Goal: Use online tool/utility: Utilize a website feature to perform a specific function

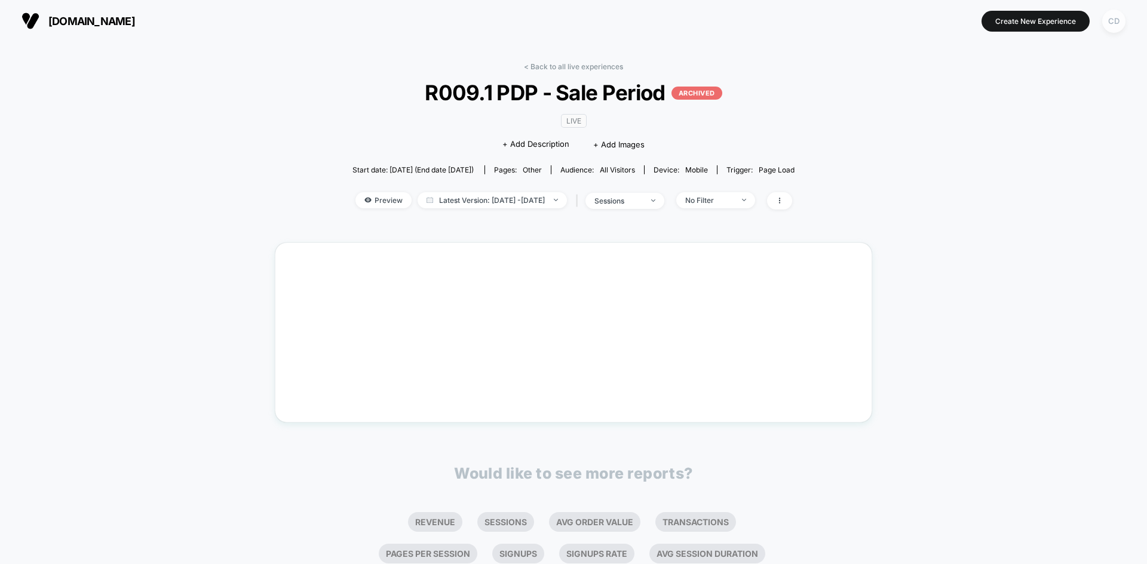
click at [1110, 20] on div "CD" at bounding box center [1113, 21] width 23 height 23
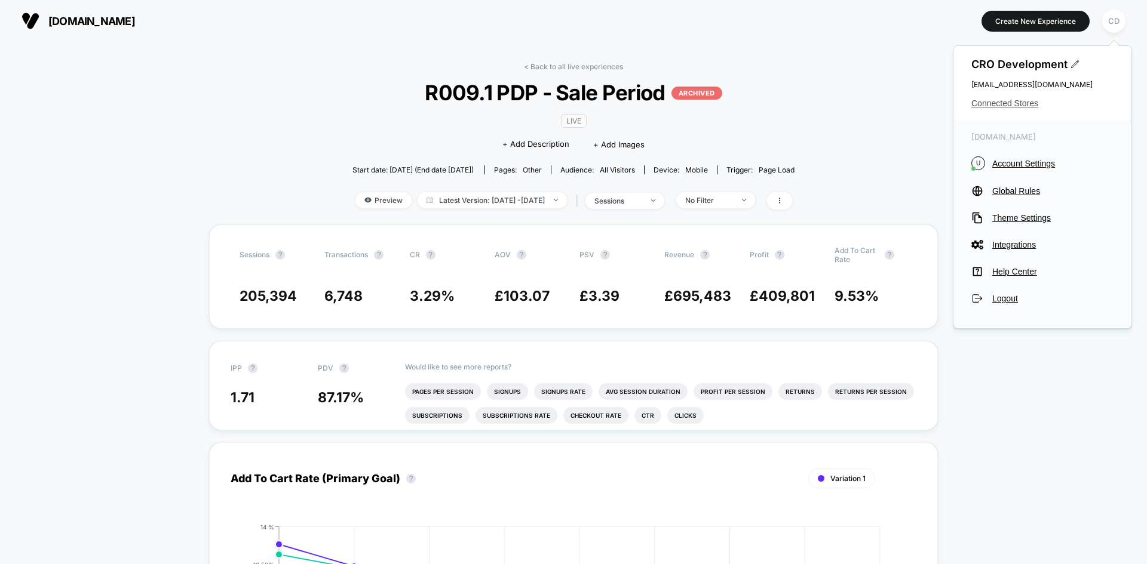
click at [1025, 101] on span "Connected Stores" at bounding box center [1042, 104] width 142 height 10
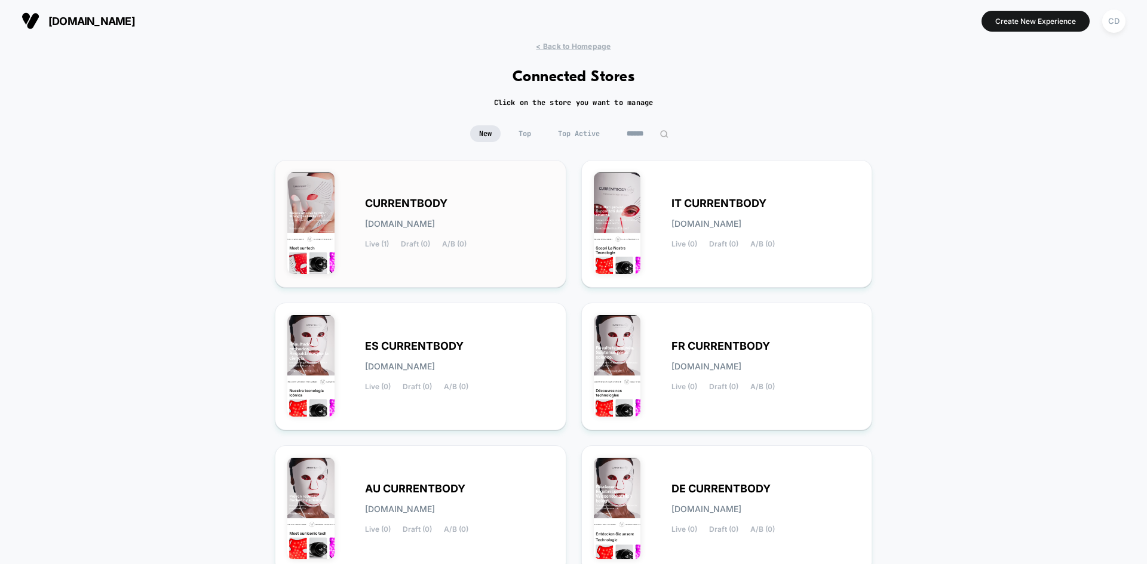
click at [401, 201] on span "CURRENTBODY" at bounding box center [406, 203] width 82 height 8
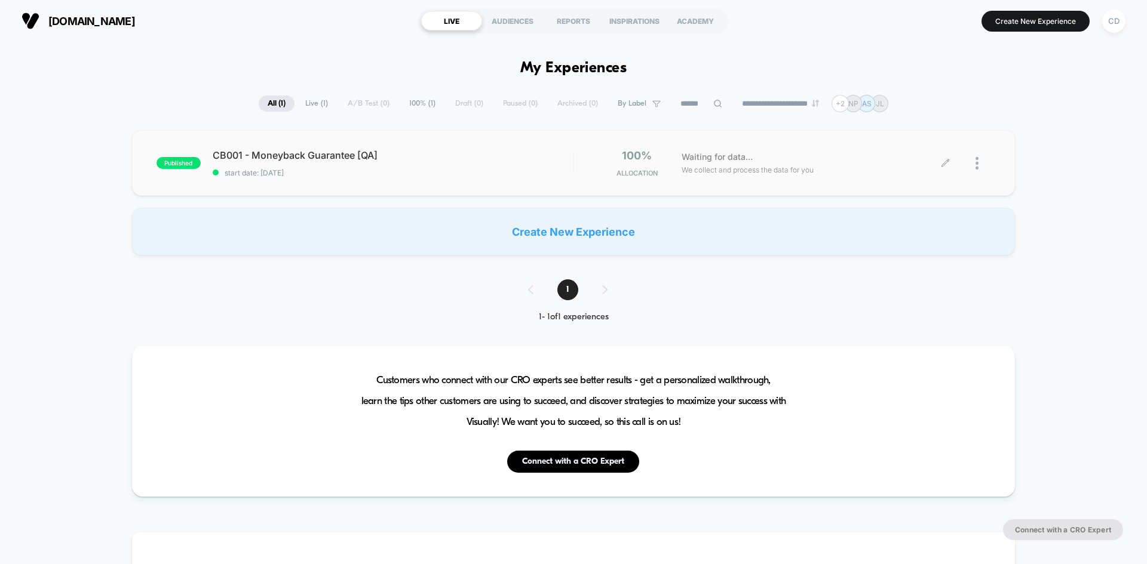
click at [943, 164] on icon at bounding box center [944, 162] width 7 height 7
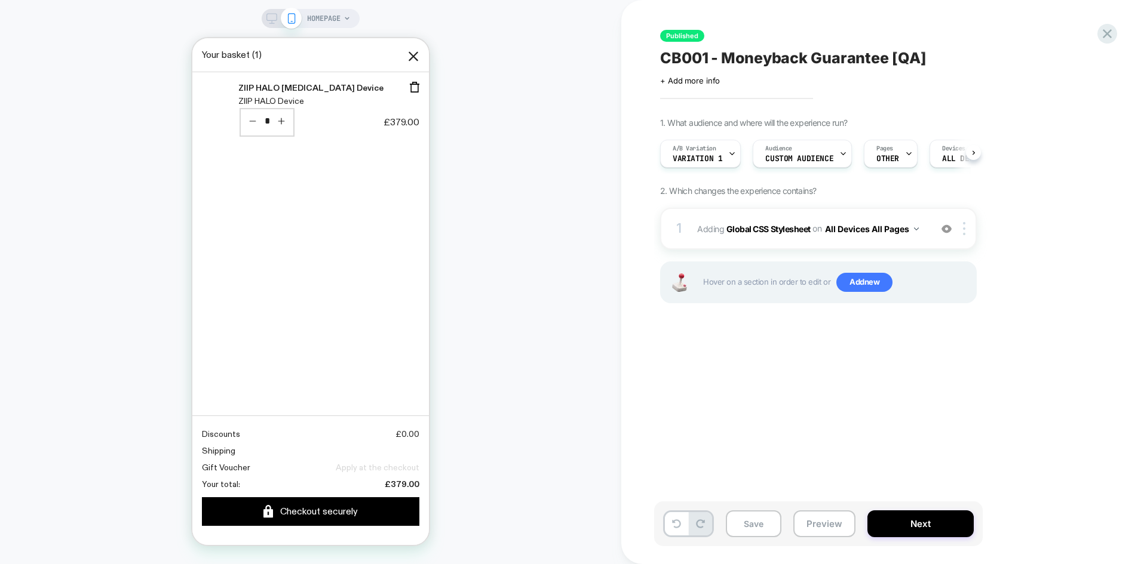
scroll to position [0, 1]
click at [904, 151] on icon at bounding box center [908, 154] width 8 height 8
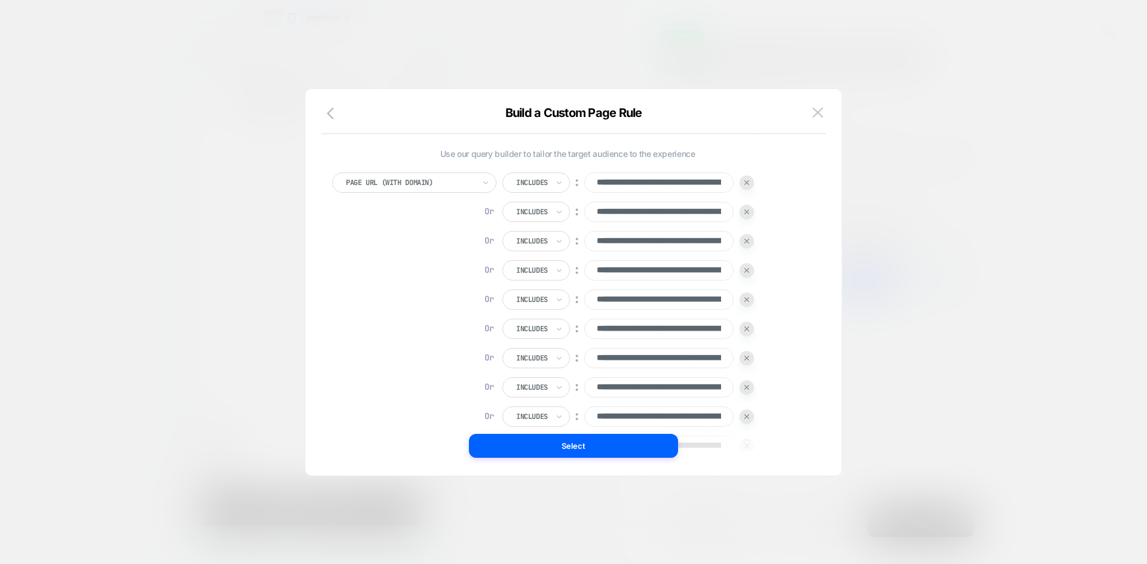
scroll to position [12, 0]
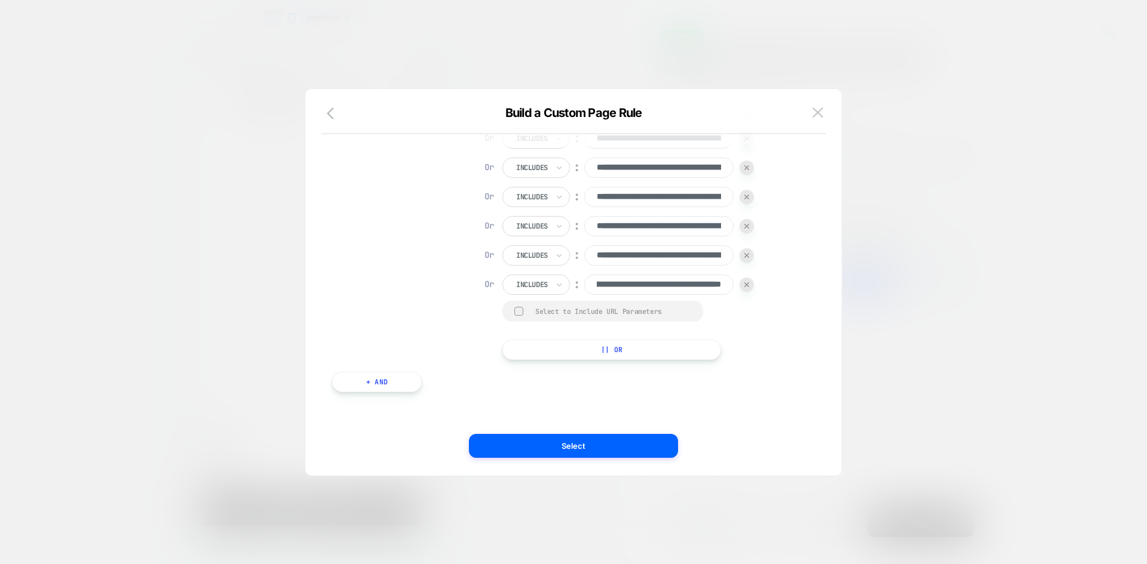
click at [790, 239] on div "**********" at bounding box center [567, 39] width 471 height 641
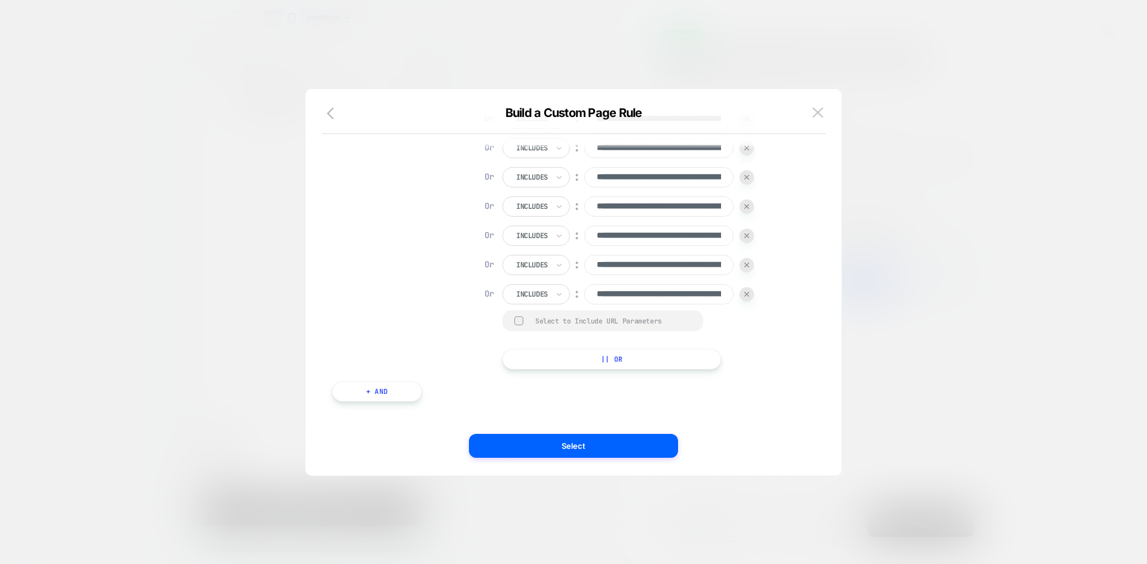
scroll to position [0, 0]
click at [607, 365] on button "|| Or" at bounding box center [611, 362] width 219 height 20
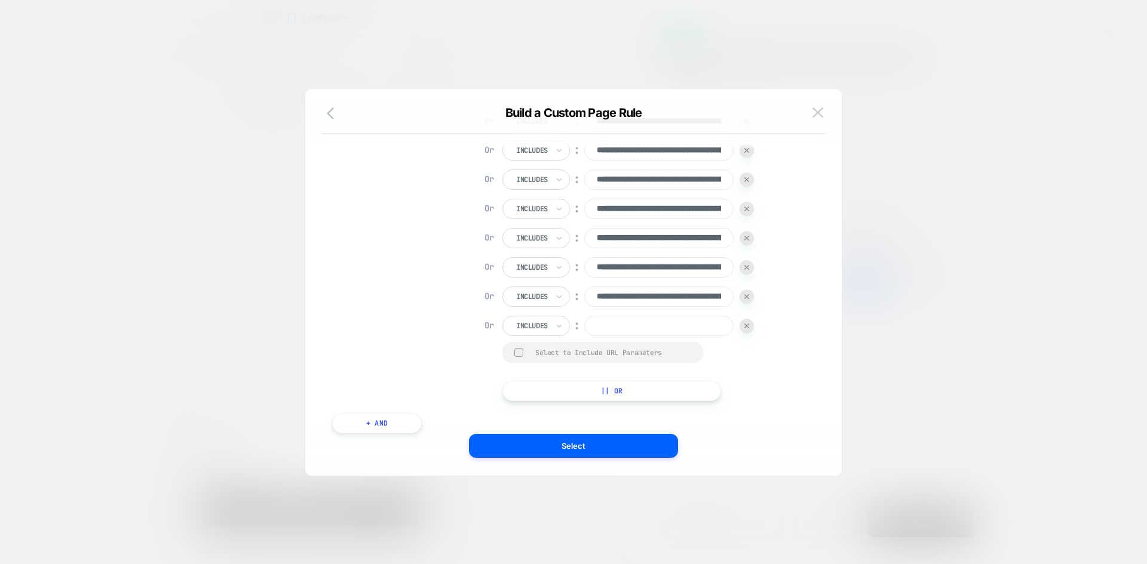
click at [748, 325] on img at bounding box center [746, 326] width 5 height 5
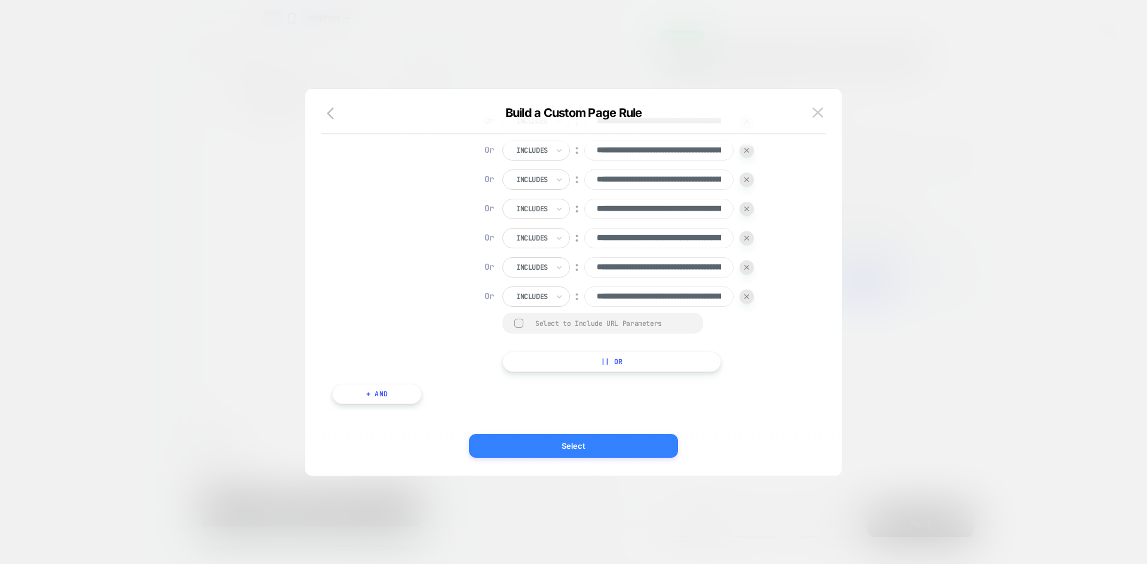
click at [564, 444] on button "Select" at bounding box center [573, 446] width 209 height 24
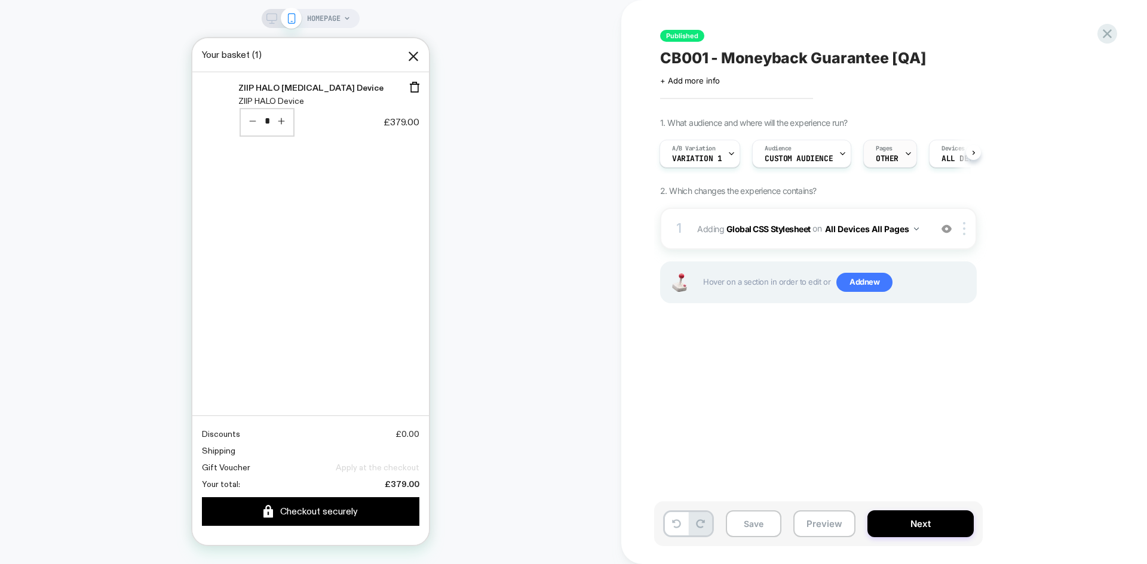
click at [904, 152] on icon at bounding box center [908, 154] width 8 height 8
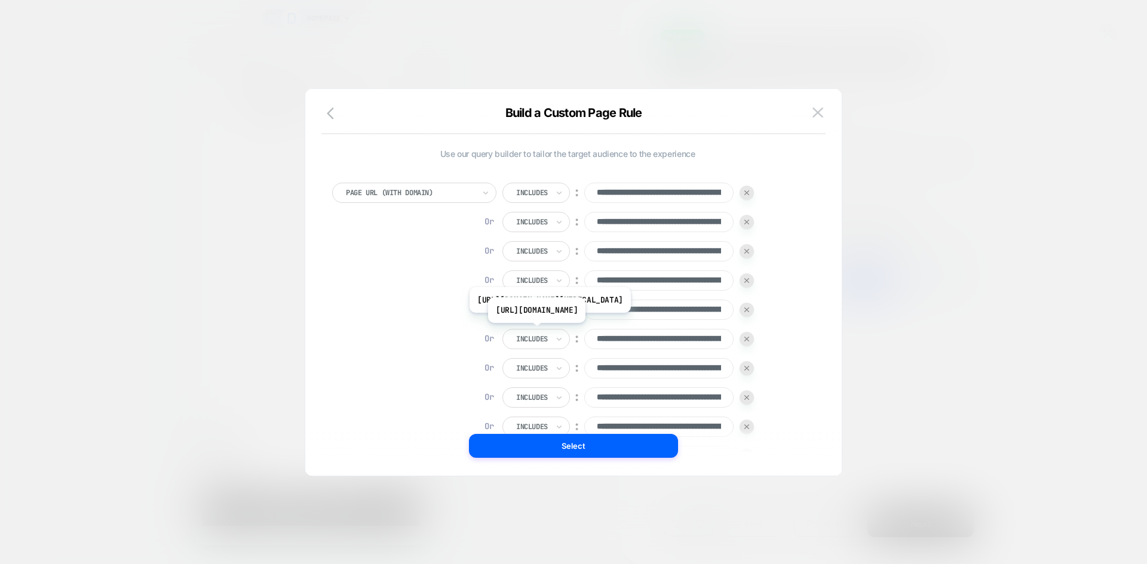
scroll to position [408, 0]
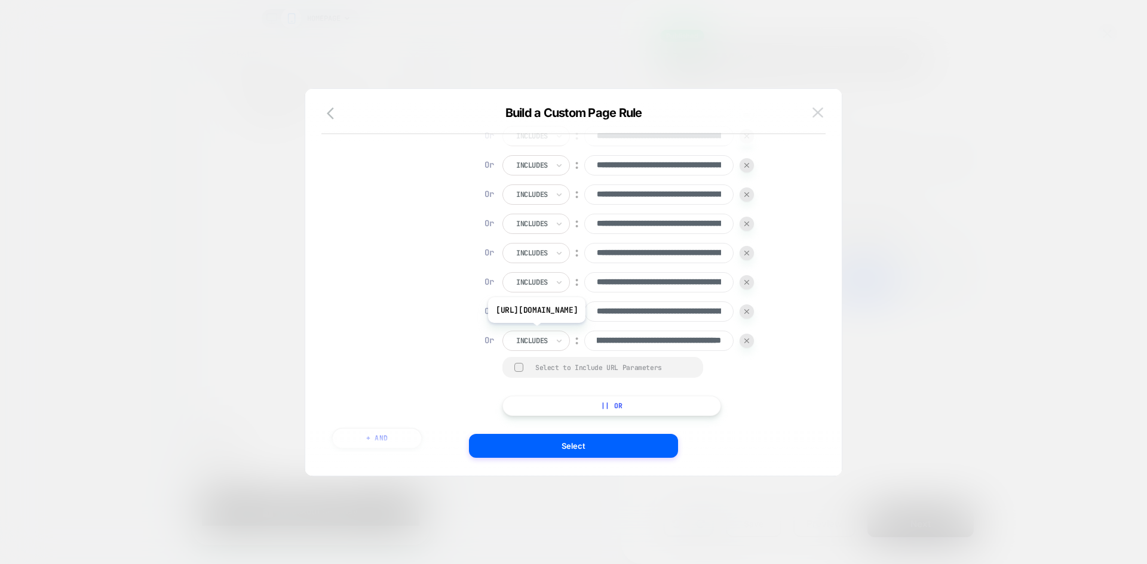
click at [818, 109] on img at bounding box center [817, 112] width 11 height 10
click at [818, 109] on div "**********" at bounding box center [878, 282] width 448 height 540
